Goal: Task Accomplishment & Management: Manage account settings

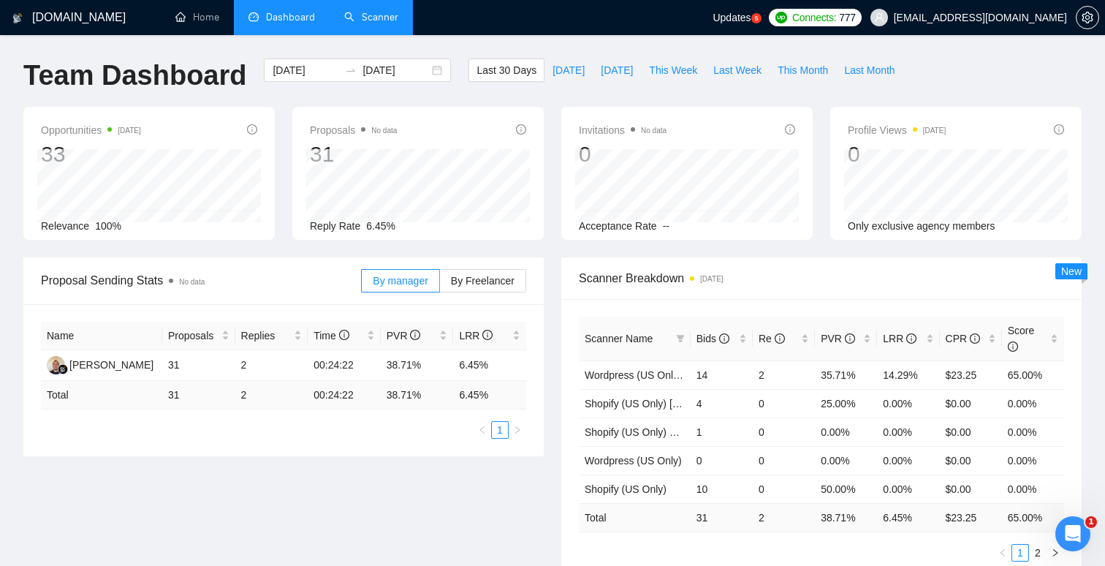
click at [365, 18] on link "Scanner" at bounding box center [371, 17] width 54 height 12
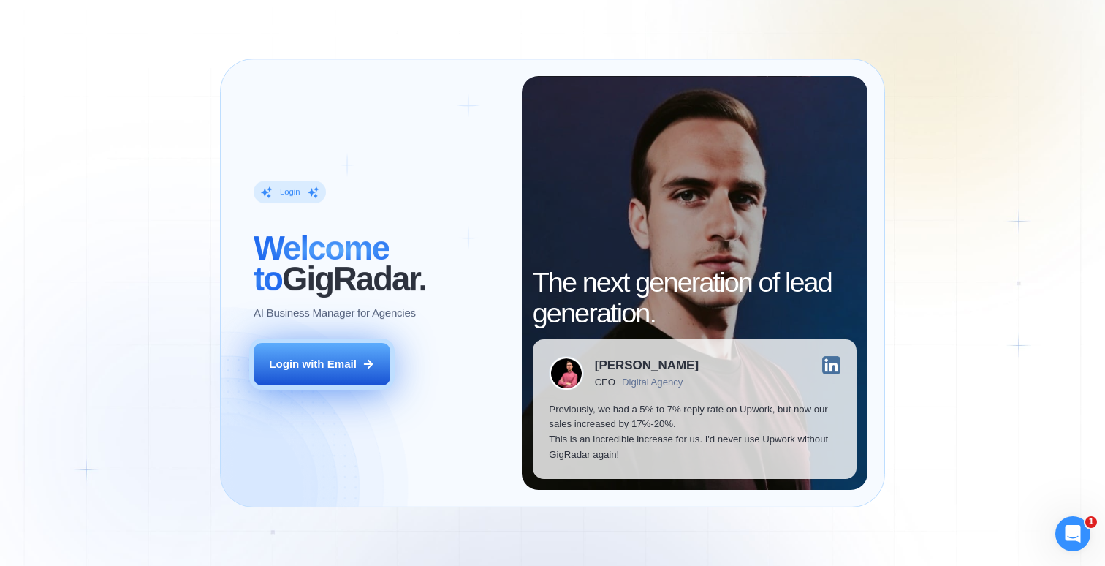
click at [354, 384] on button "Login with Email" at bounding box center [322, 364] width 137 height 43
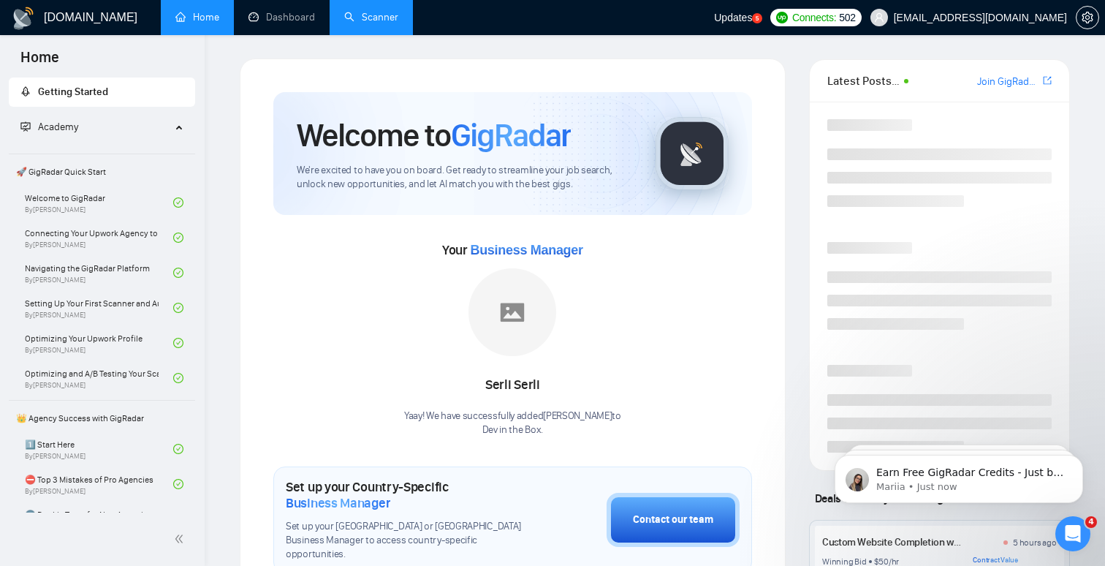
click at [354, 11] on link "Scanner" at bounding box center [371, 17] width 54 height 12
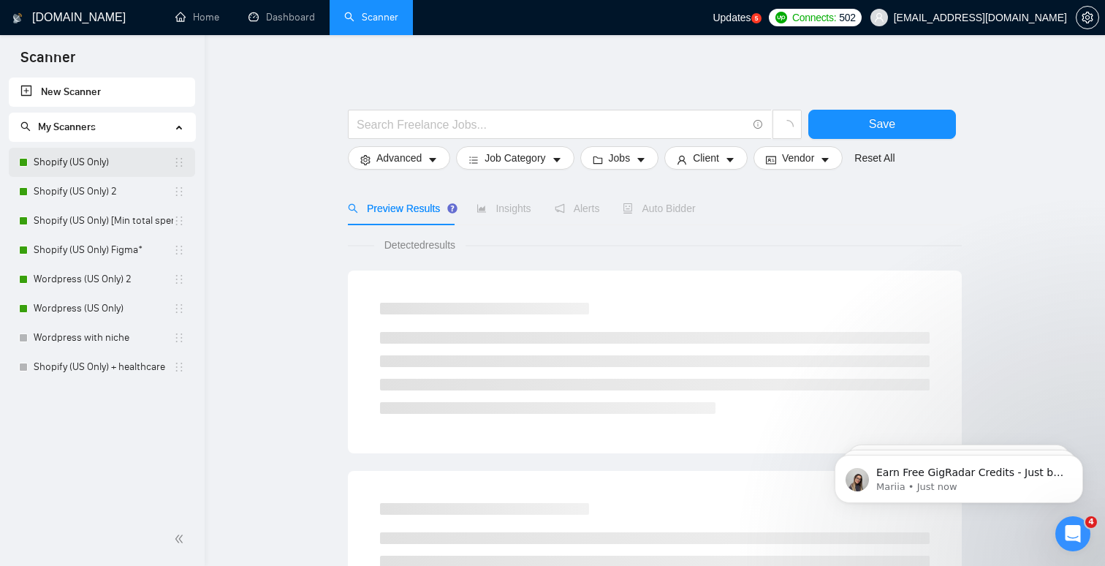
click at [152, 161] on link "Shopify (US Only)" at bounding box center [104, 162] width 140 height 29
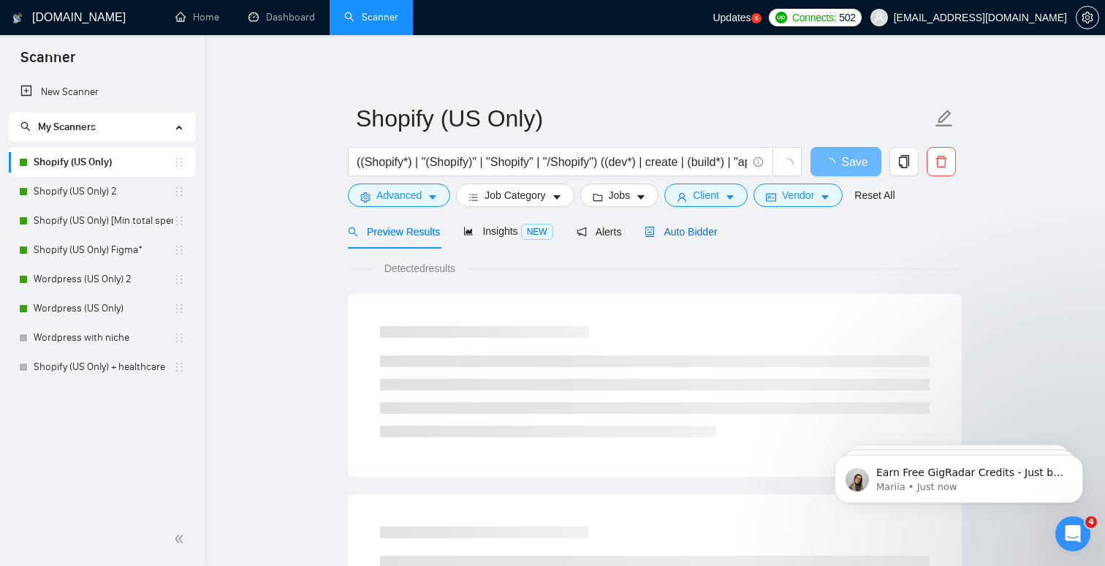
click at [688, 237] on span "Auto Bidder" at bounding box center [681, 232] width 72 height 12
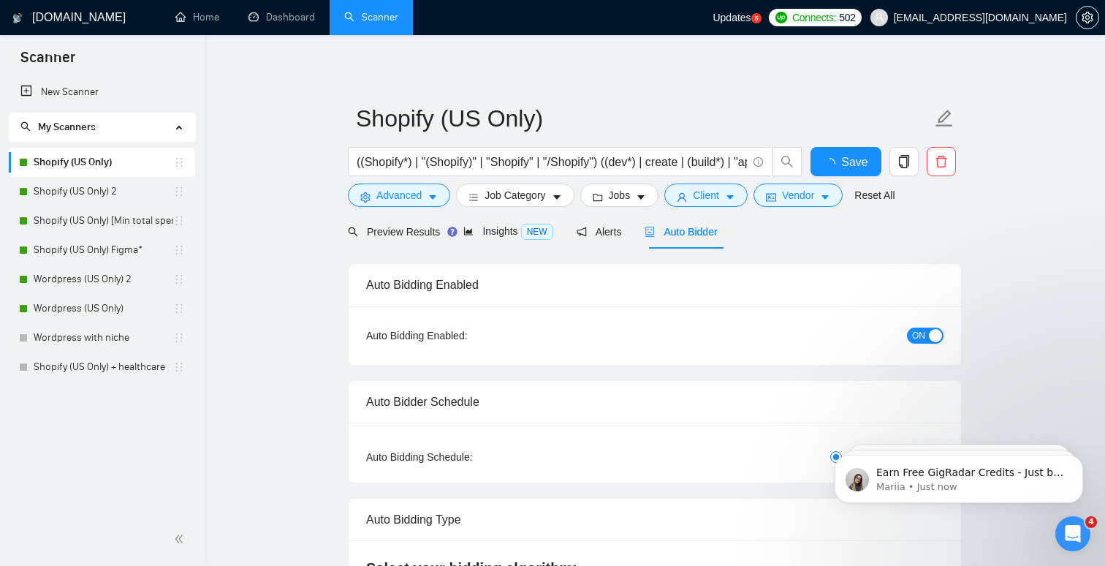
click at [927, 332] on button "ON" at bounding box center [925, 335] width 37 height 16
click at [95, 185] on link "Shopify (US Only) 2" at bounding box center [104, 191] width 140 height 29
click at [862, 164] on button "Save" at bounding box center [845, 161] width 71 height 29
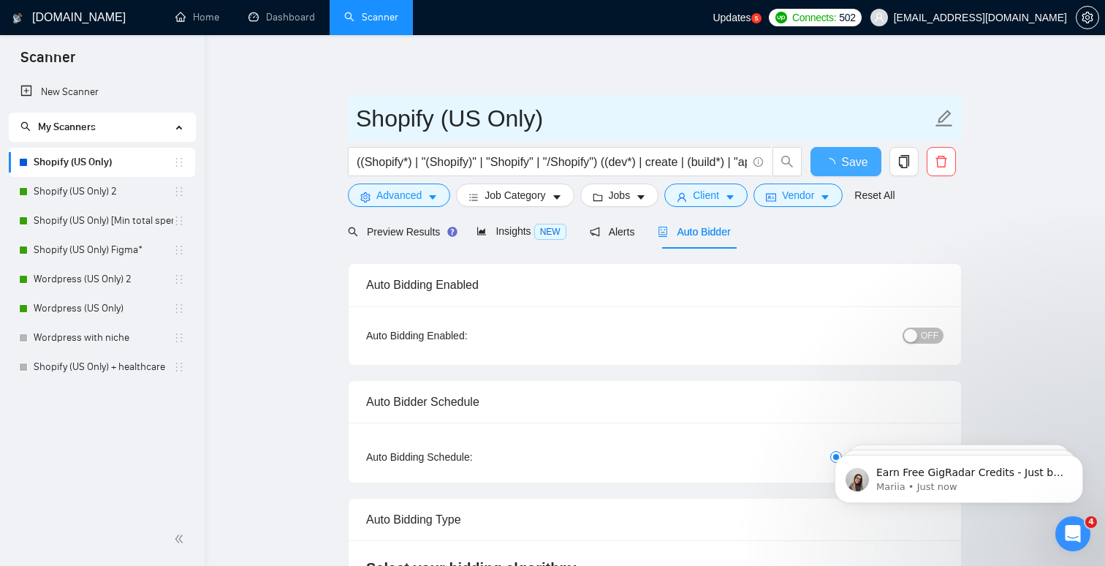
checkbox input "true"
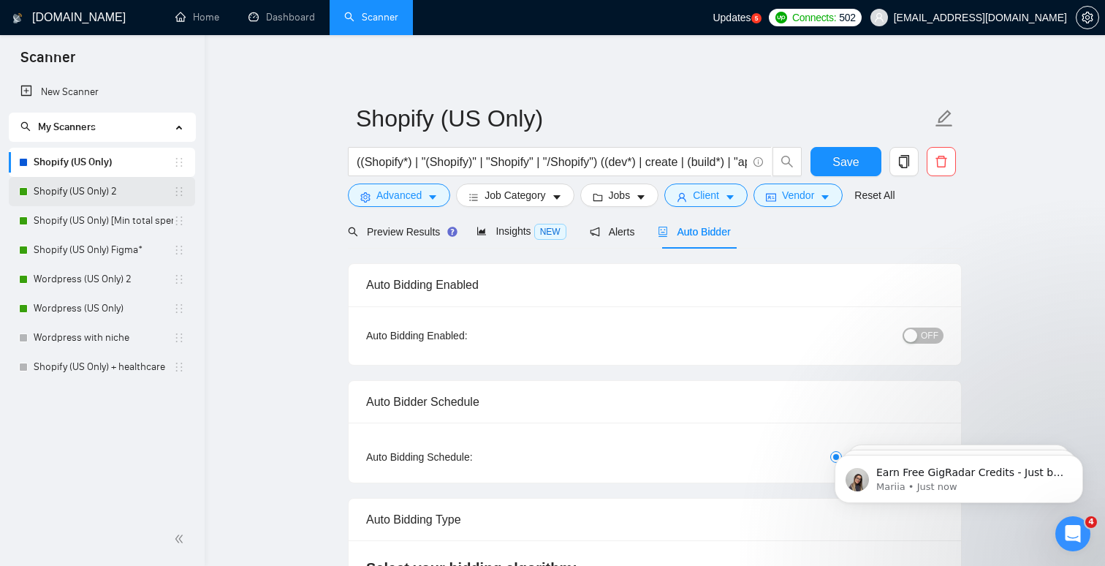
click at [64, 193] on link "Shopify (US Only) 2" at bounding box center [104, 191] width 140 height 29
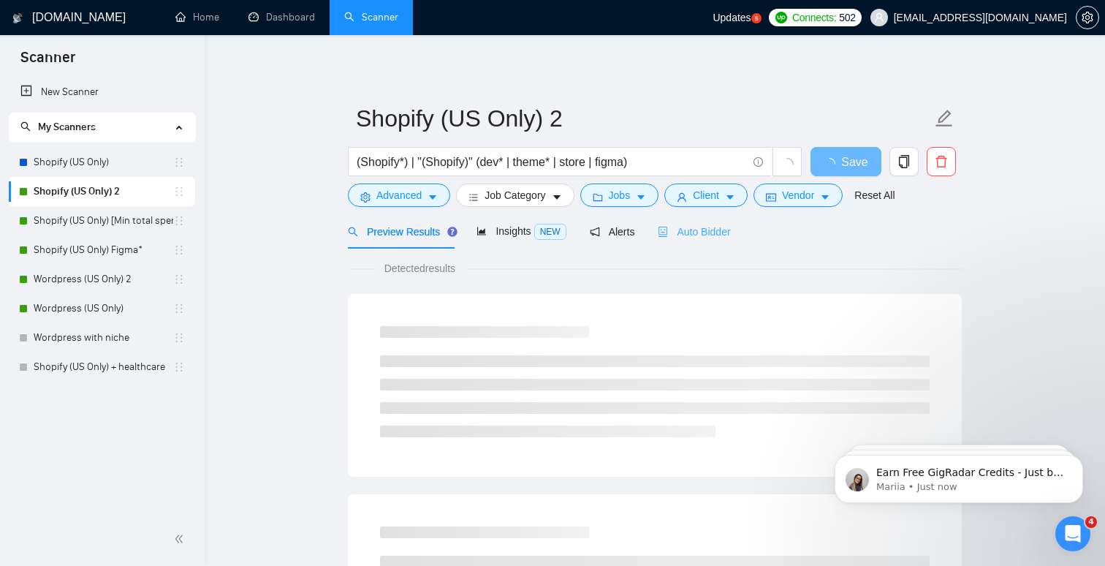
click at [698, 243] on div "Auto Bidder" at bounding box center [694, 231] width 72 height 34
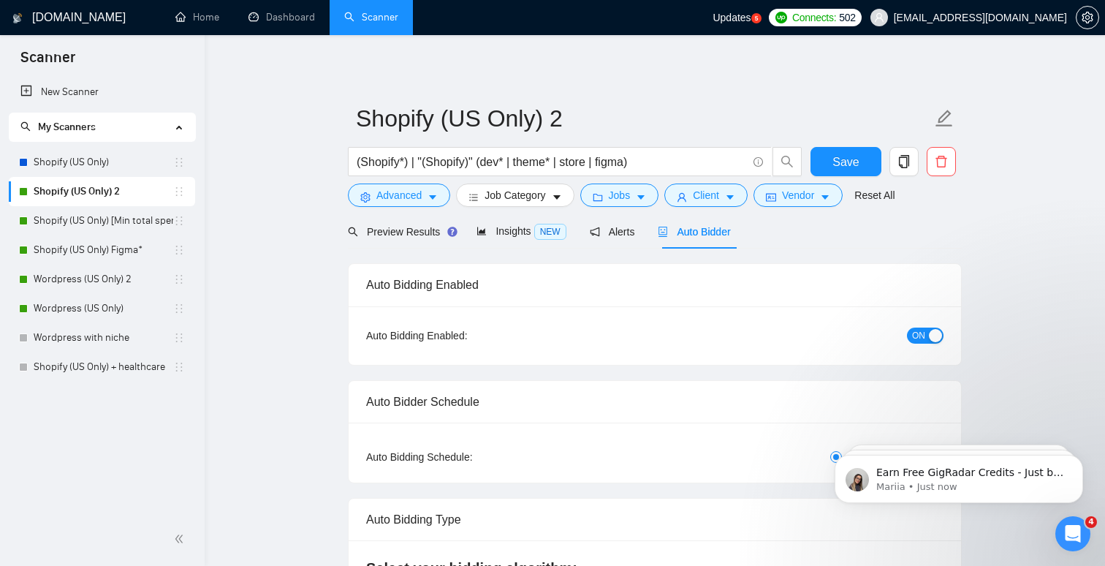
click at [925, 333] on button "ON" at bounding box center [925, 335] width 37 height 16
click at [852, 164] on span "Save" at bounding box center [845, 162] width 26 height 18
click at [68, 217] on link "Shopify (US Only) [Min total spent $10k]" at bounding box center [104, 220] width 140 height 29
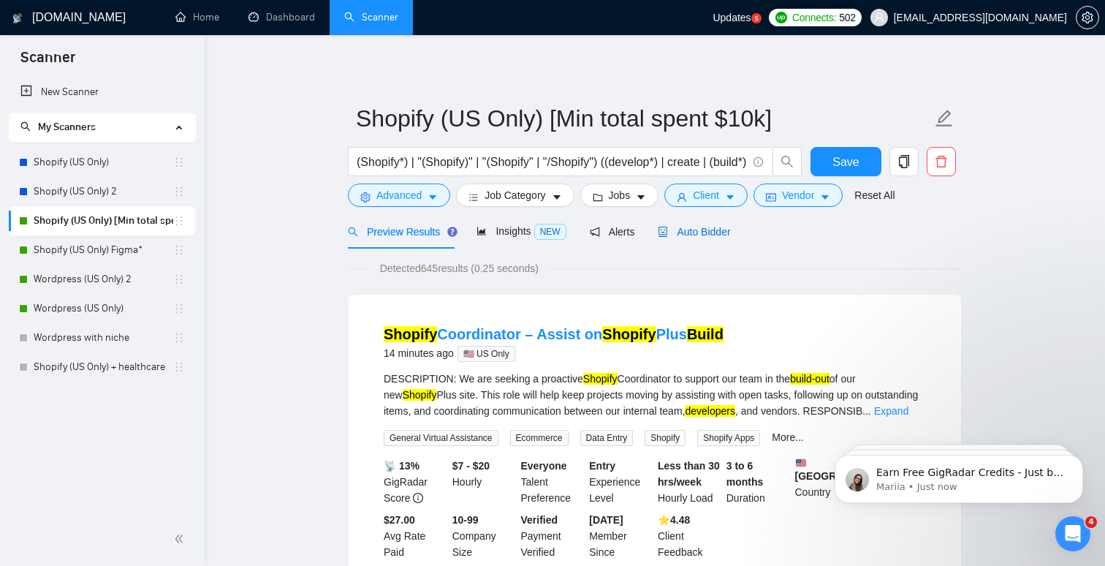
click at [690, 237] on div "Auto Bidder" at bounding box center [694, 232] width 72 height 16
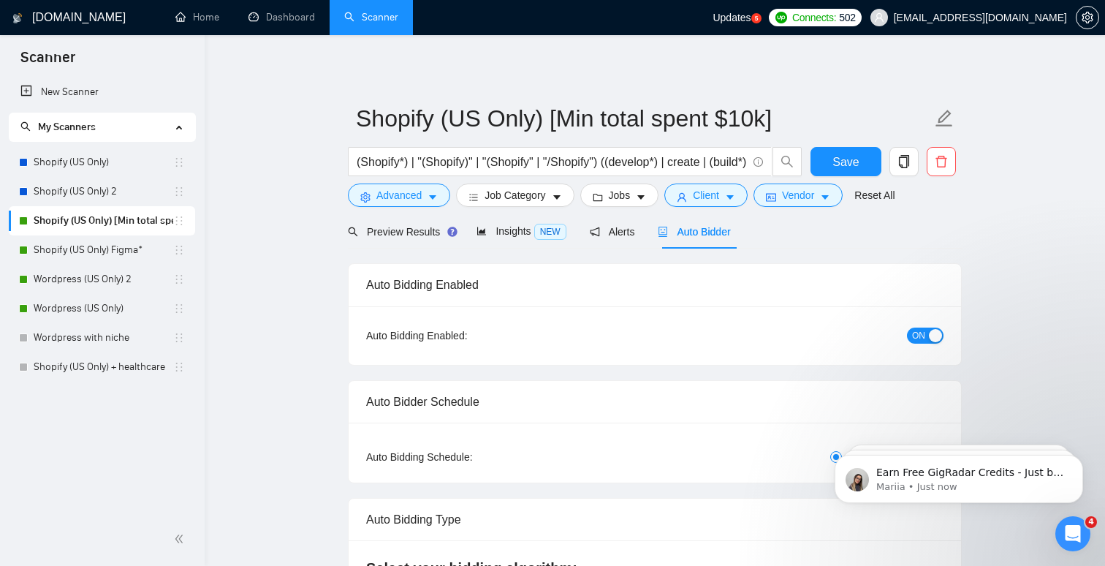
click at [924, 332] on span "ON" at bounding box center [918, 335] width 13 height 16
click at [849, 172] on button "Save" at bounding box center [845, 161] width 71 height 29
click at [105, 253] on link "Shopify (US Only) Figma*" at bounding box center [104, 249] width 140 height 29
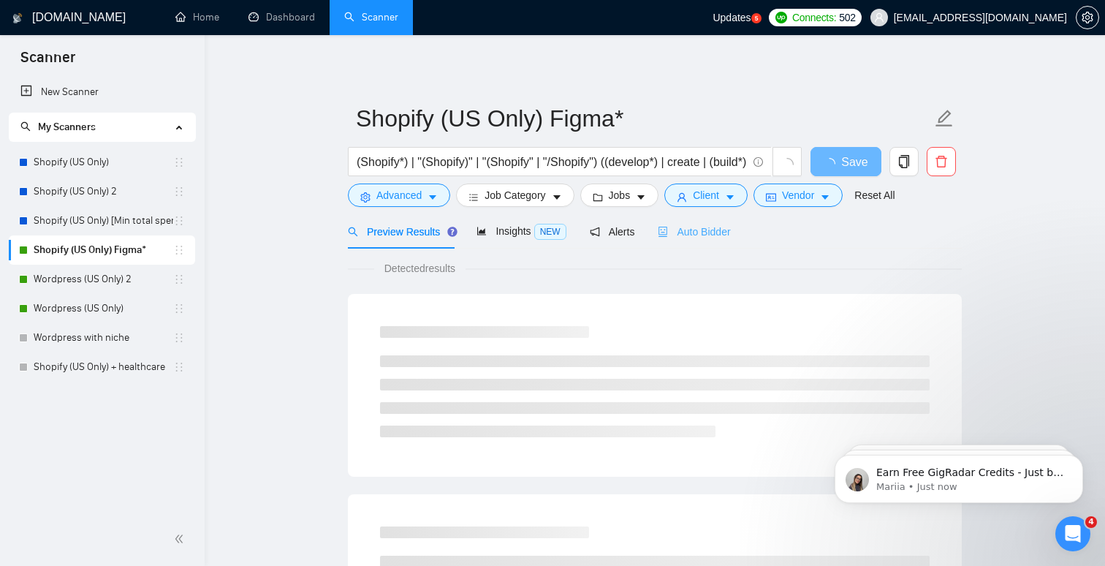
click at [686, 221] on div "Auto Bidder" at bounding box center [694, 231] width 72 height 34
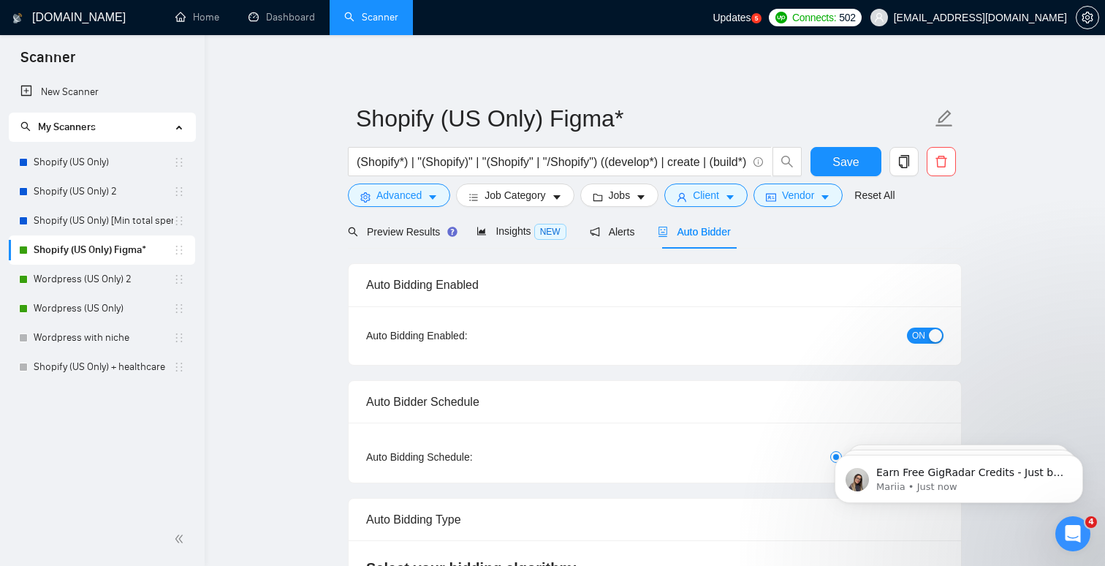
click at [932, 334] on div "button" at bounding box center [935, 335] width 13 height 13
click at [840, 159] on span "Save" at bounding box center [845, 162] width 26 height 18
click at [72, 278] on link "Wordpress (US Only) 2" at bounding box center [104, 279] width 140 height 29
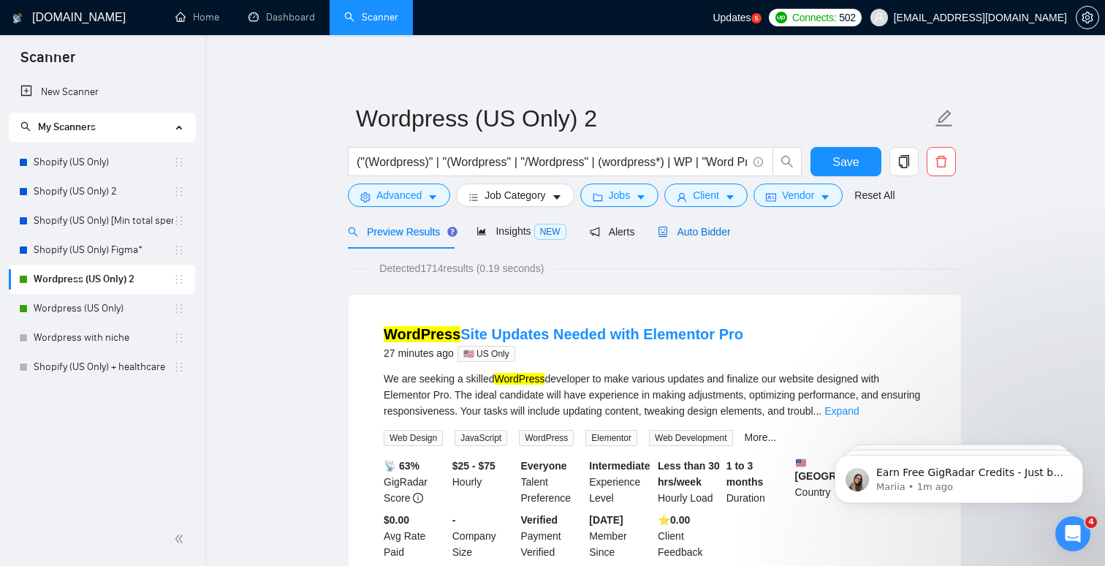
click at [715, 233] on span "Auto Bidder" at bounding box center [694, 232] width 72 height 12
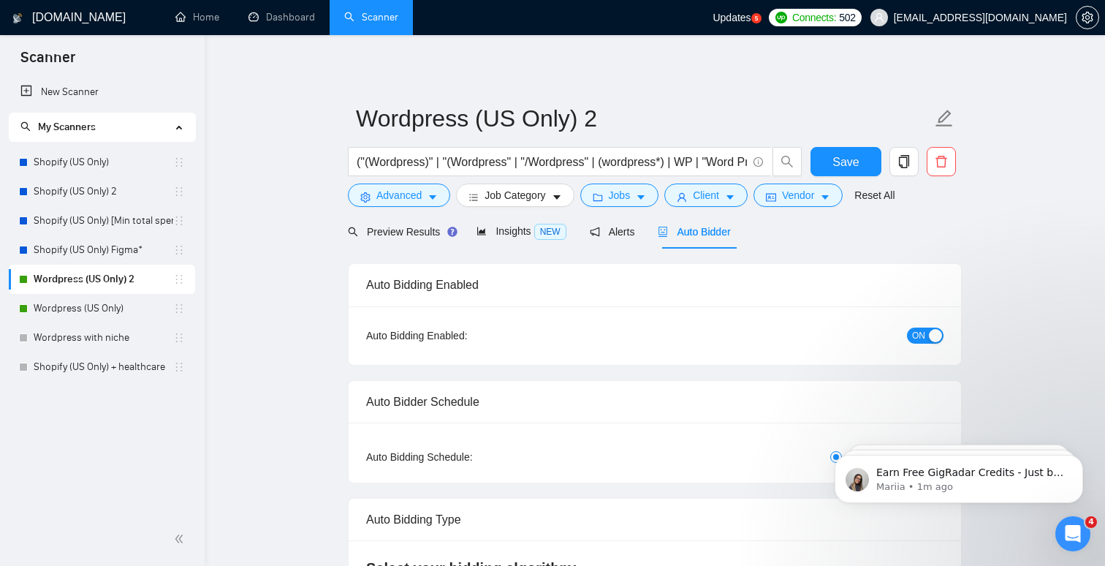
click at [919, 327] on div "ON" at bounding box center [847, 335] width 192 height 17
click at [916, 337] on span "ON" at bounding box center [918, 335] width 13 height 16
click at [865, 164] on button "Save" at bounding box center [845, 161] width 71 height 29
click at [71, 314] on link "Wordpress (US Only)" at bounding box center [104, 308] width 140 height 29
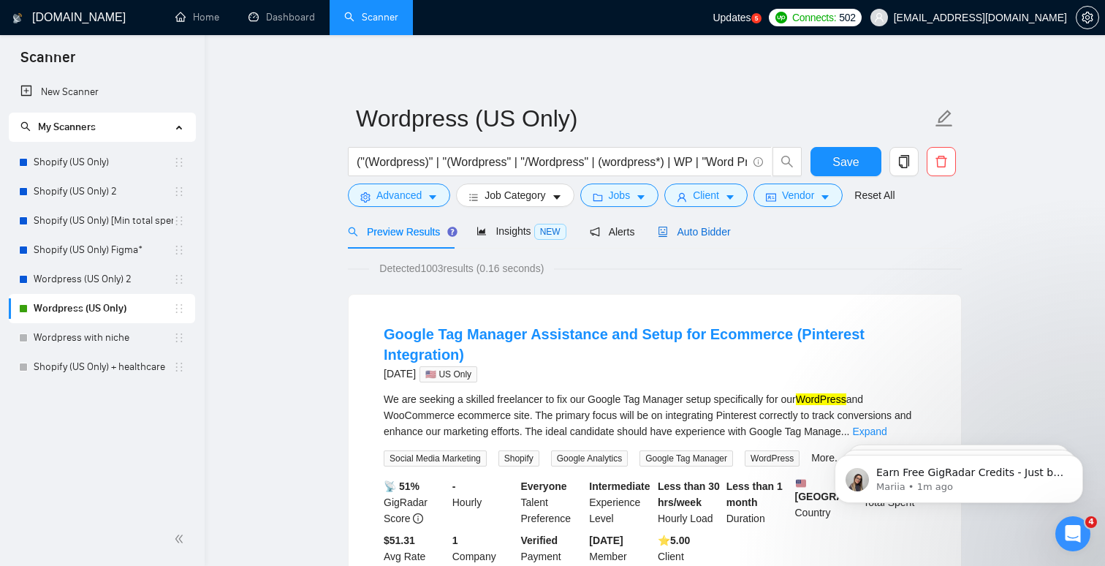
click at [717, 227] on span "Auto Bidder" at bounding box center [694, 232] width 72 height 12
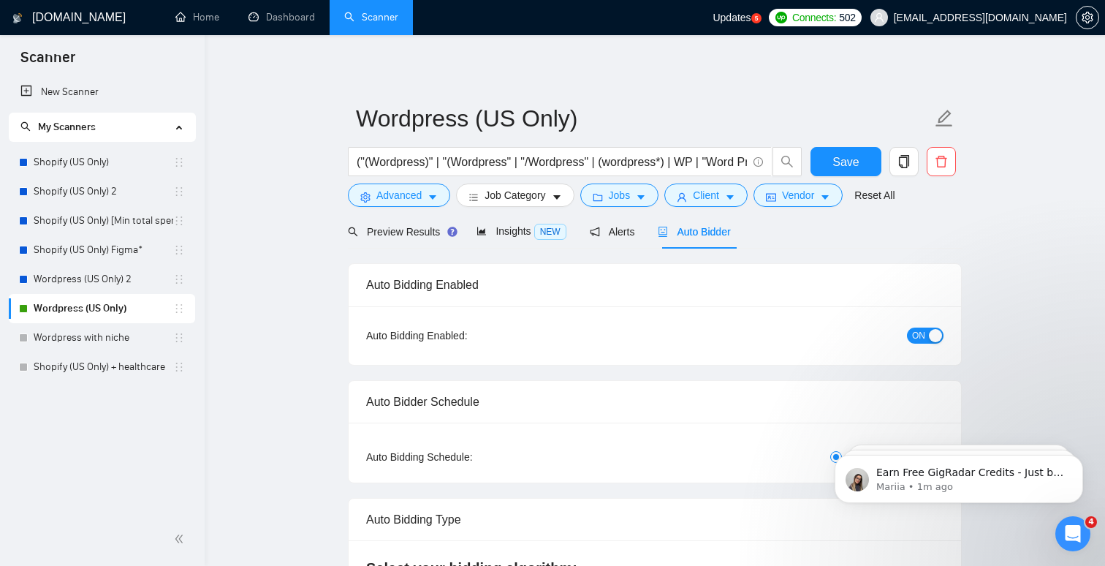
checkbox input "true"
click at [924, 329] on span "ON" at bounding box center [918, 335] width 13 height 16
click at [860, 159] on button "Save" at bounding box center [845, 161] width 71 height 29
click at [94, 166] on link "Shopify (US Only)" at bounding box center [104, 162] width 140 height 29
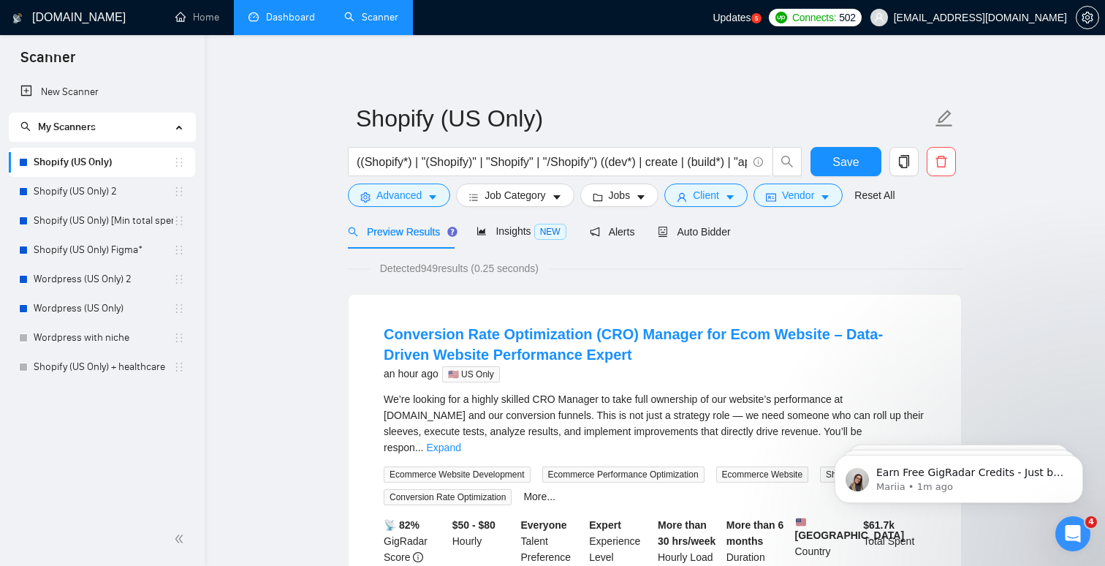
click at [287, 15] on link "Dashboard" at bounding box center [281, 17] width 67 height 12
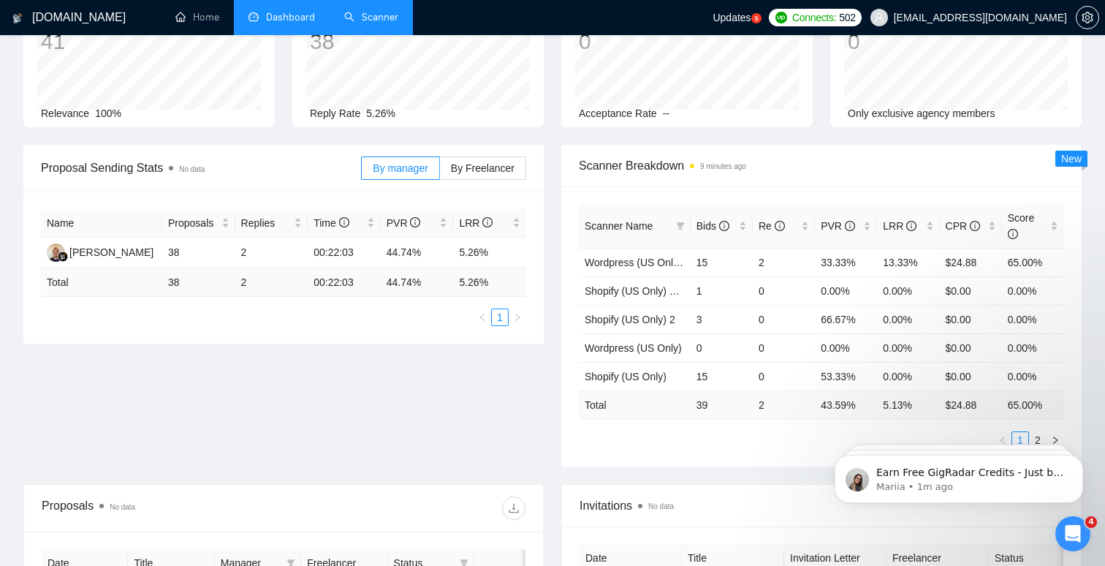
scroll to position [136, 0]
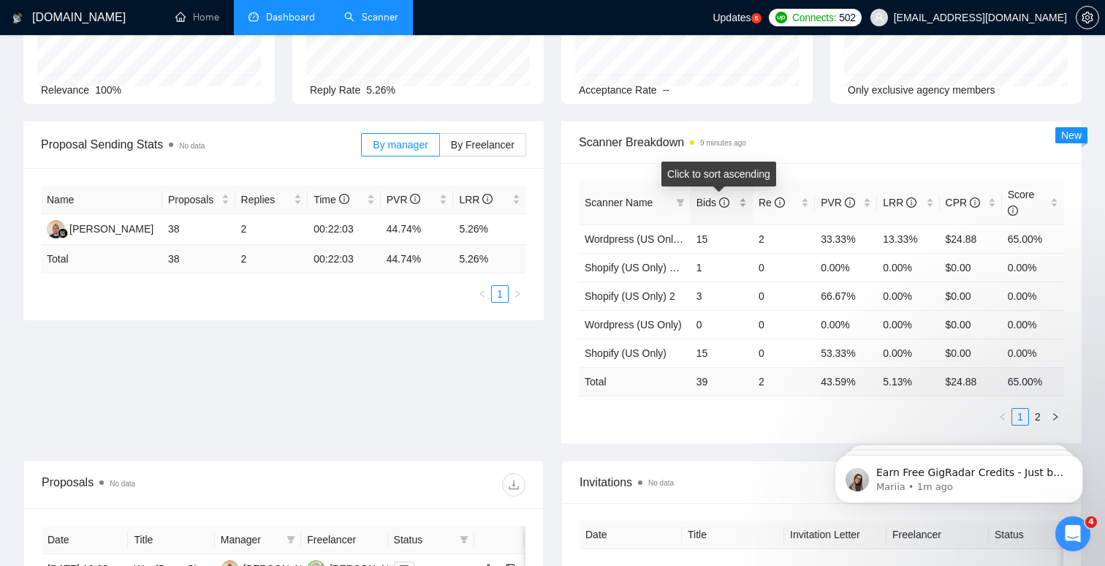
drag, startPoint x: 691, startPoint y: 197, endPoint x: 713, endPoint y: 196, distance: 22.0
click at [713, 196] on div "Bids" at bounding box center [721, 202] width 50 height 16
click at [640, 202] on span "Scanner Name" at bounding box center [619, 203] width 68 height 12
click at [676, 206] on icon "filter" at bounding box center [680, 202] width 9 height 9
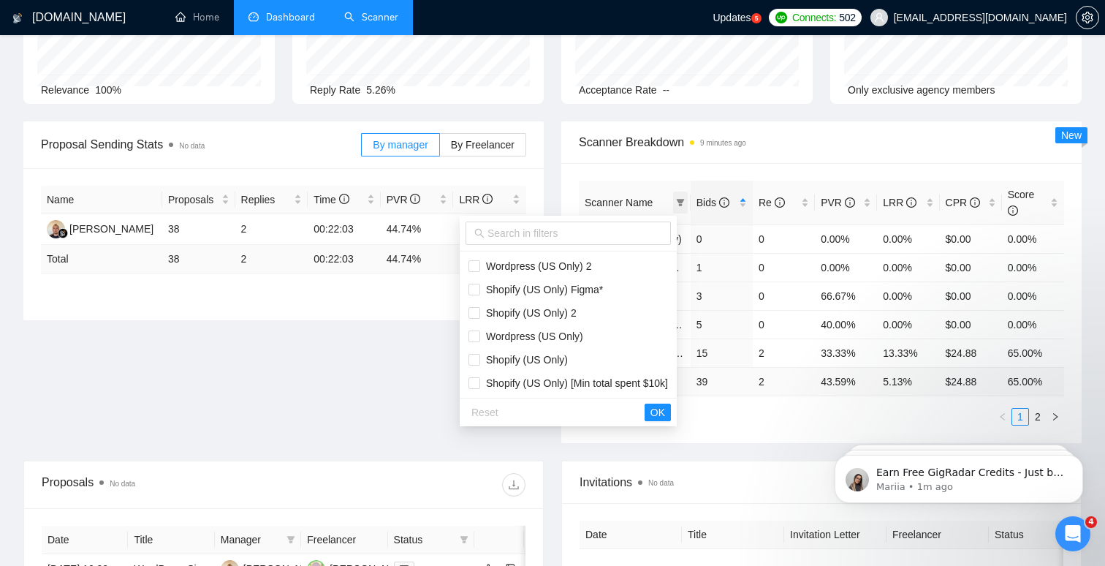
click at [676, 206] on icon "filter" at bounding box center [680, 202] width 9 height 9
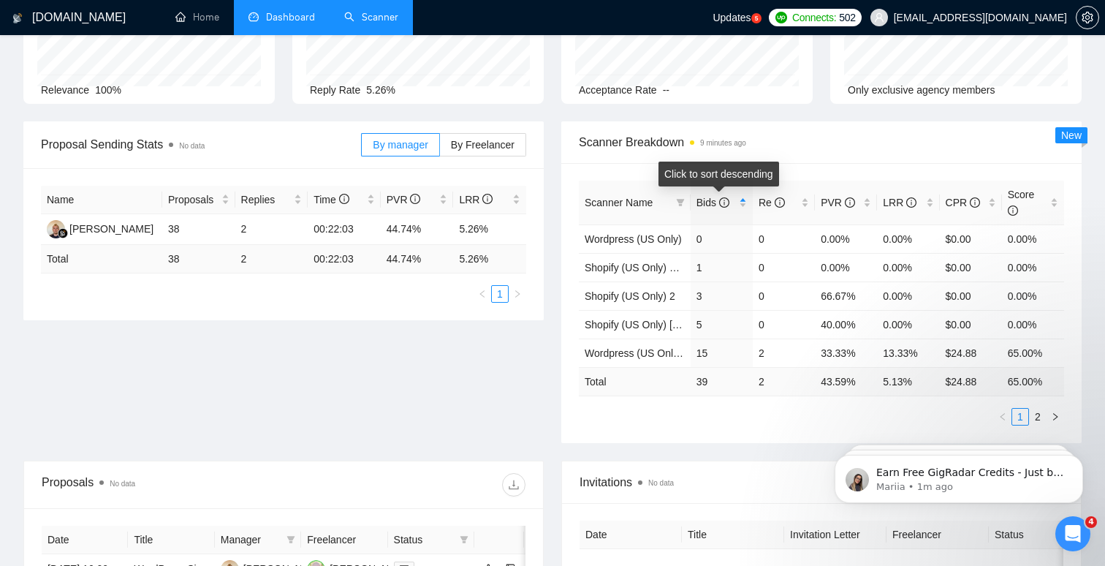
click at [652, 197] on span "Scanner Name" at bounding box center [619, 203] width 68 height 12
click at [645, 205] on span "Scanner Name" at bounding box center [619, 203] width 68 height 12
click at [683, 182] on th "Scanner Name" at bounding box center [635, 203] width 112 height 45
click at [683, 198] on icon "filter" at bounding box center [680, 202] width 9 height 9
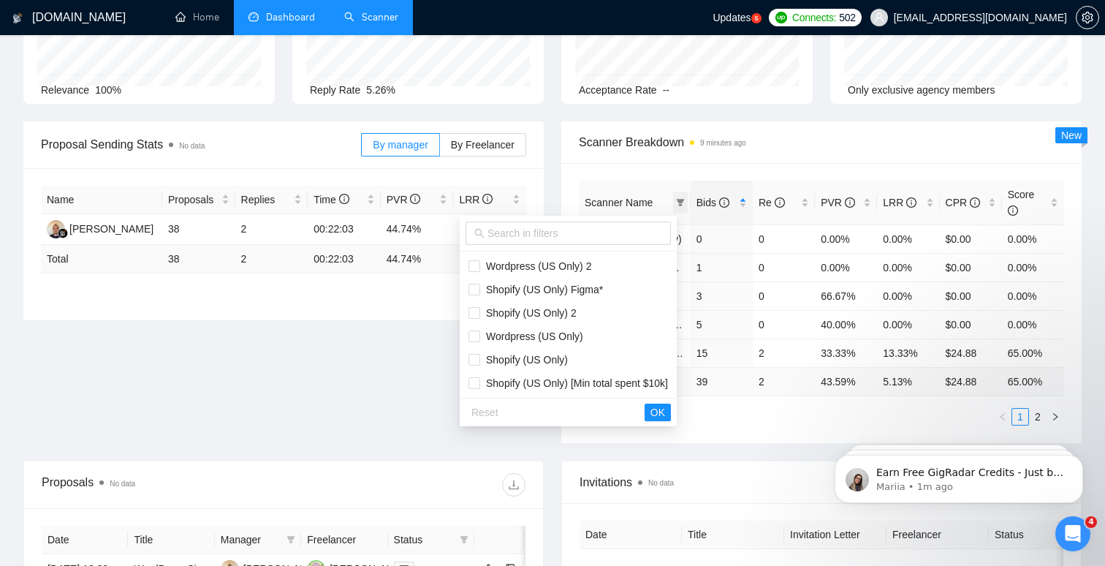
click at [683, 198] on icon "filter" at bounding box center [680, 202] width 9 height 9
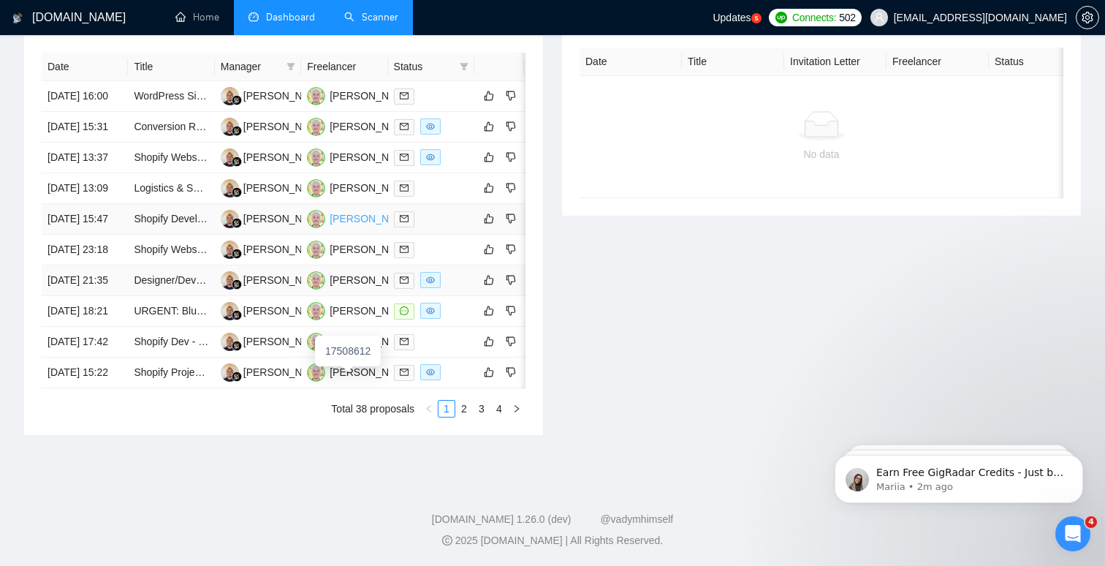
scroll to position [745, 0]
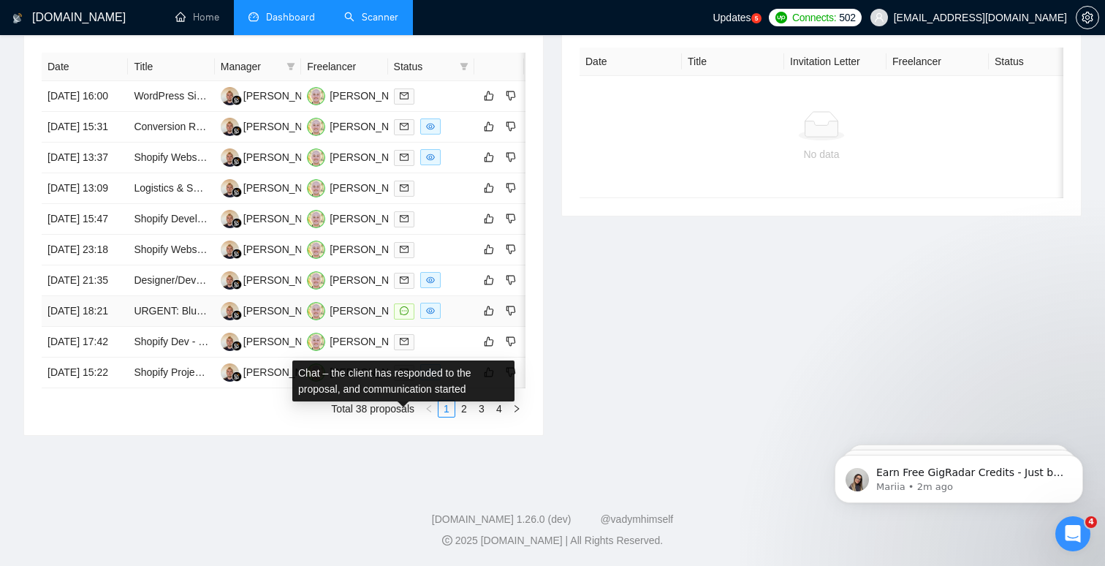
click at [404, 306] on icon "message" at bounding box center [404, 310] width 9 height 9
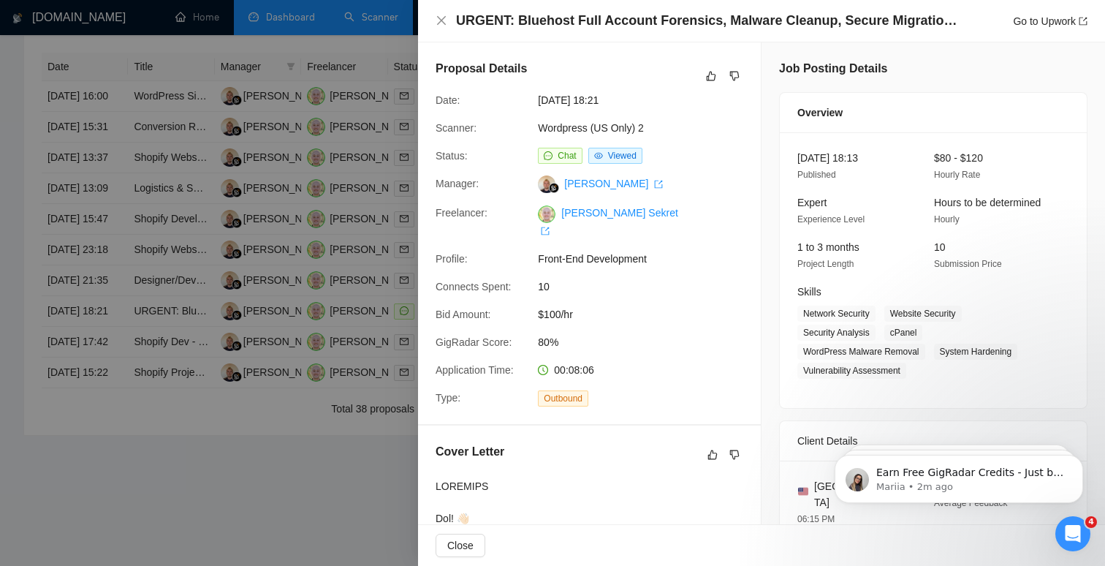
click at [158, 494] on div at bounding box center [552, 283] width 1105 height 566
